Goal: Navigation & Orientation: Find specific page/section

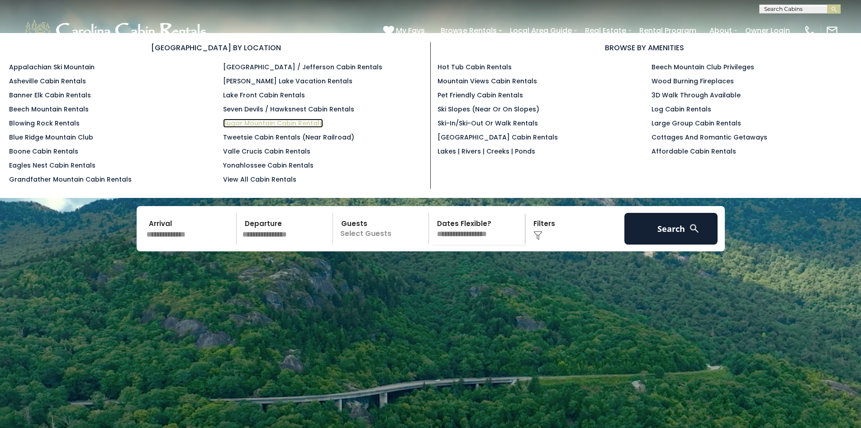
click at [225, 121] on link "Sugar Mountain Cabin Rentals" at bounding box center [273, 123] width 100 height 9
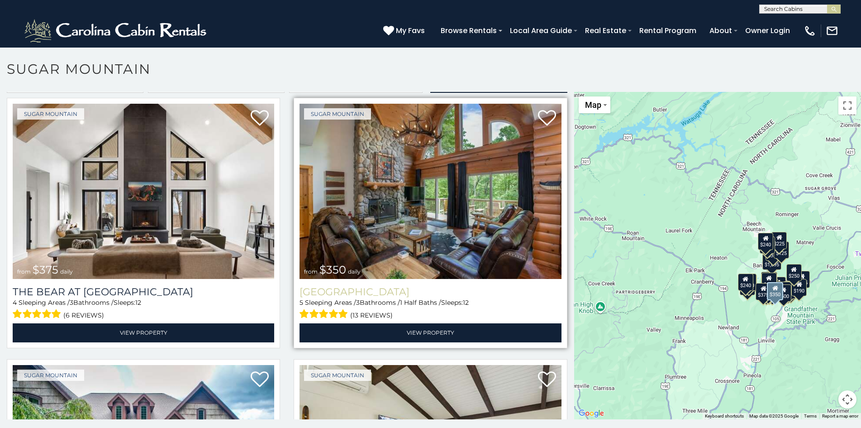
scroll to position [19, 0]
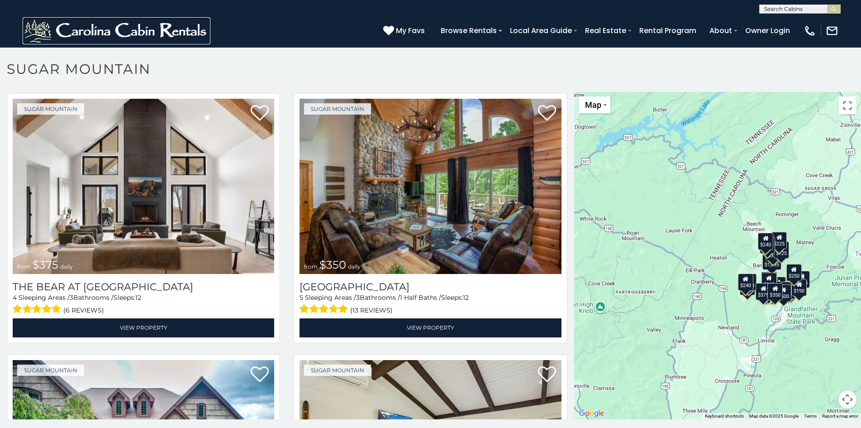
click at [30, 26] on img at bounding box center [117, 30] width 188 height 27
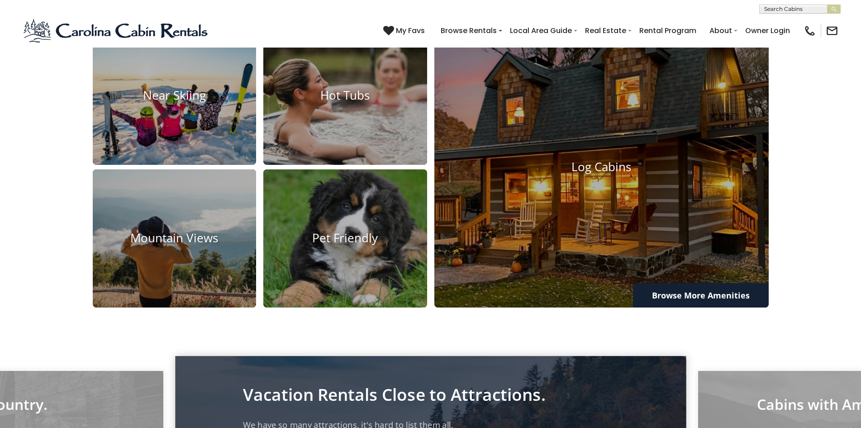
scroll to position [826, 0]
